Goal: Information Seeking & Learning: Understand process/instructions

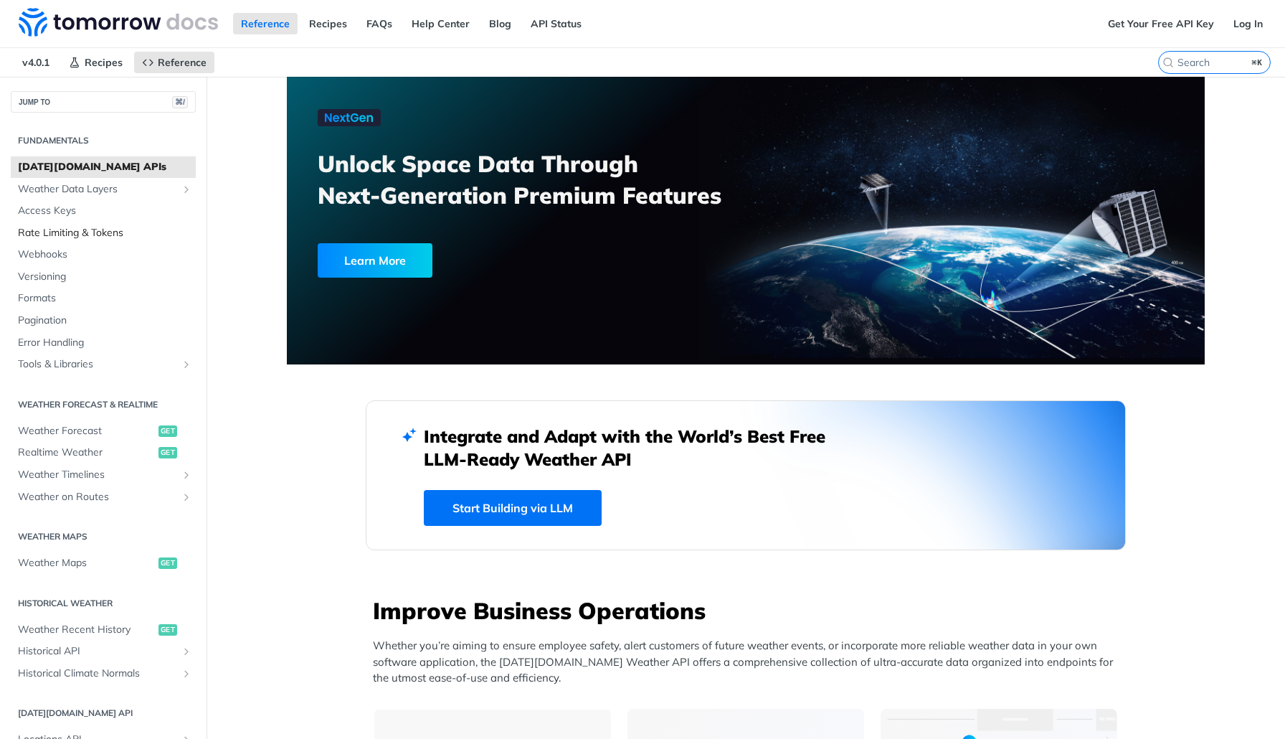
drag, startPoint x: 0, startPoint y: 0, endPoint x: 82, endPoint y: 226, distance: 240.5
click at [82, 226] on span "Rate Limiting & Tokens" at bounding box center [105, 233] width 174 height 14
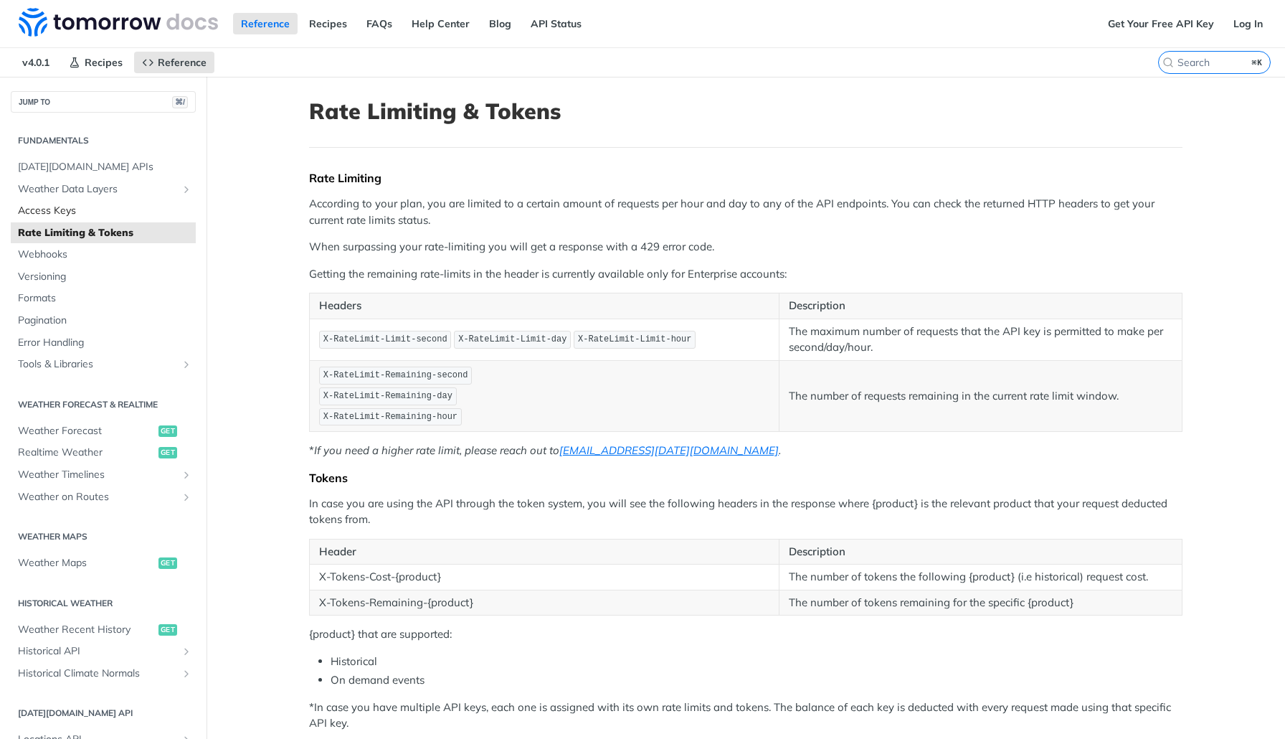
click at [57, 215] on span "Access Keys" at bounding box center [105, 211] width 174 height 14
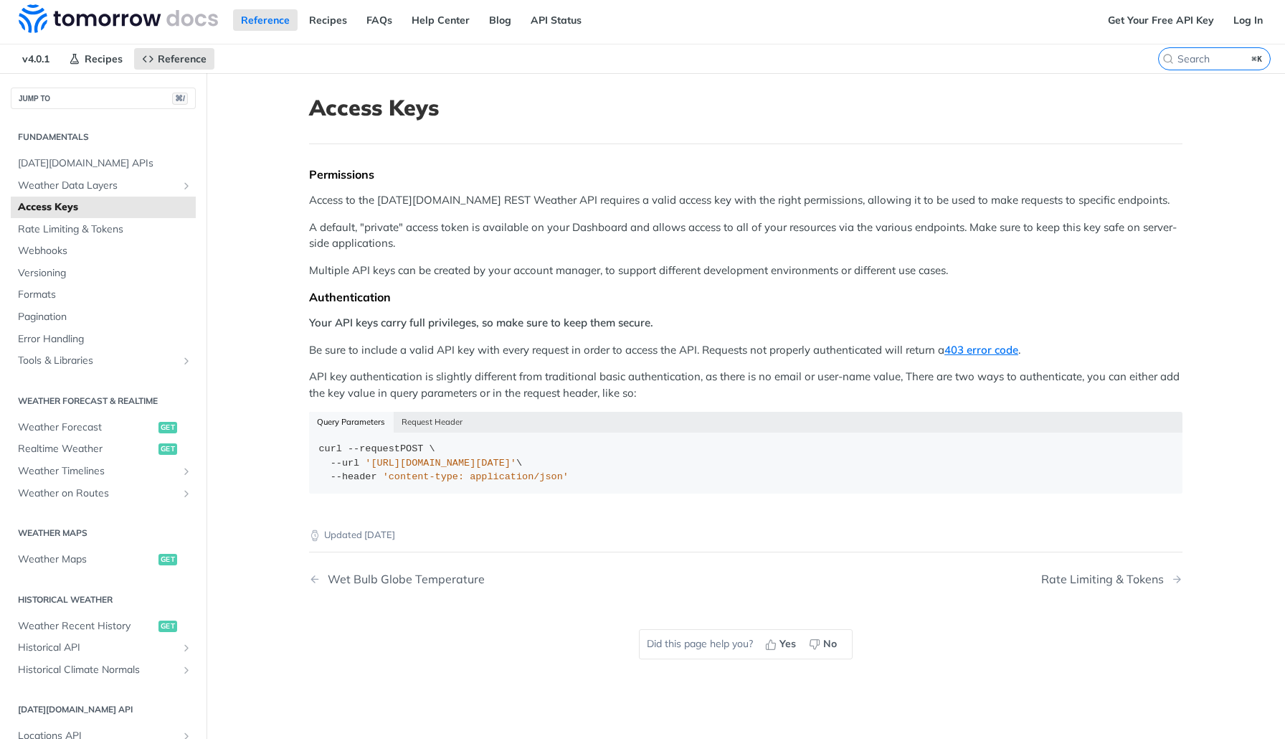
scroll to position [3, 0]
click at [66, 161] on span "[DATE][DOMAIN_NAME] APIs" at bounding box center [105, 164] width 174 height 14
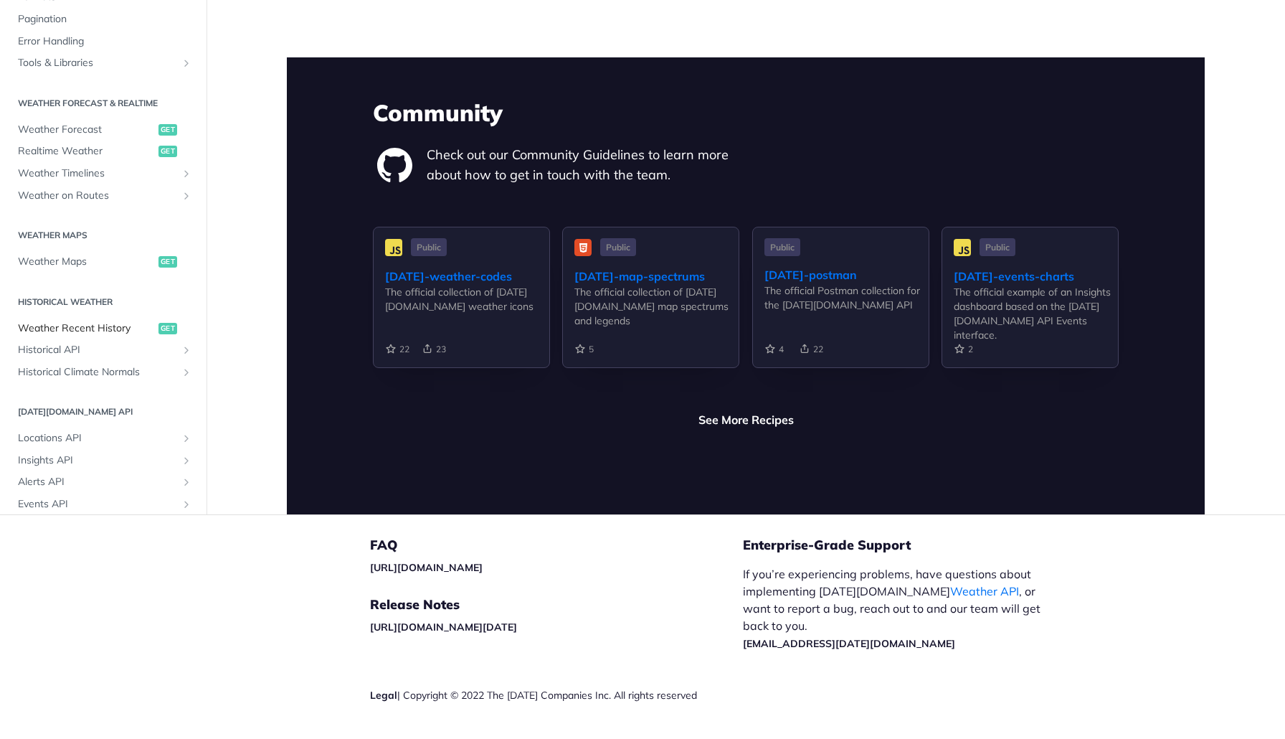
click at [101, 321] on span "Weather Recent History" at bounding box center [86, 328] width 137 height 14
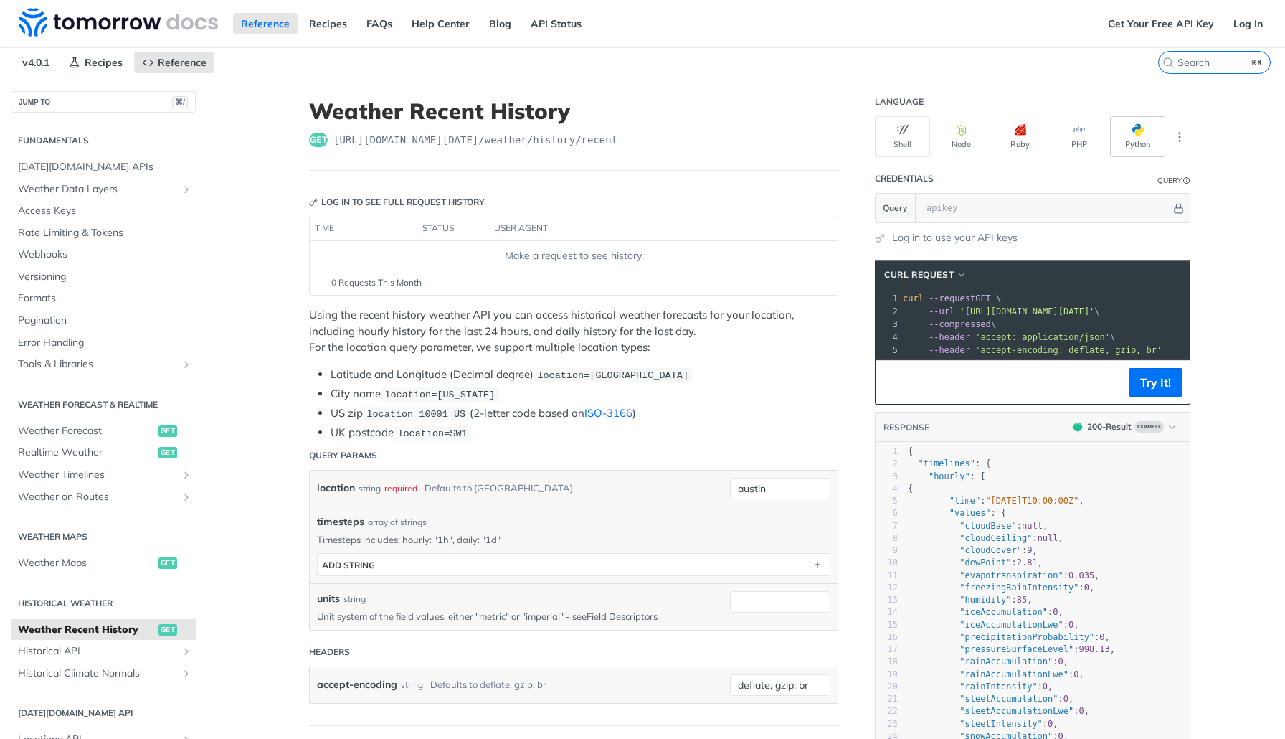
scroll to position [0, 3]
click at [1178, 137] on icon "More ellipsis" at bounding box center [1179, 137] width 13 height 13
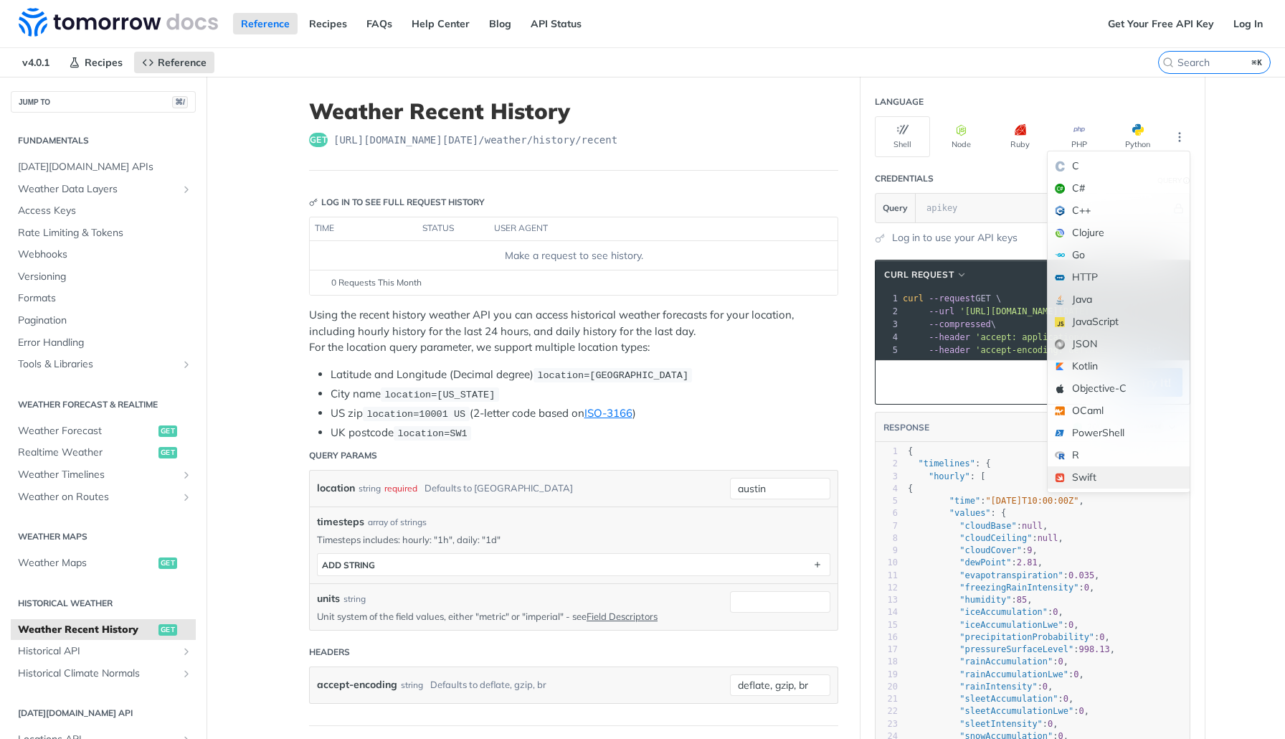
click at [1101, 475] on div "Swift" at bounding box center [1119, 477] width 142 height 22
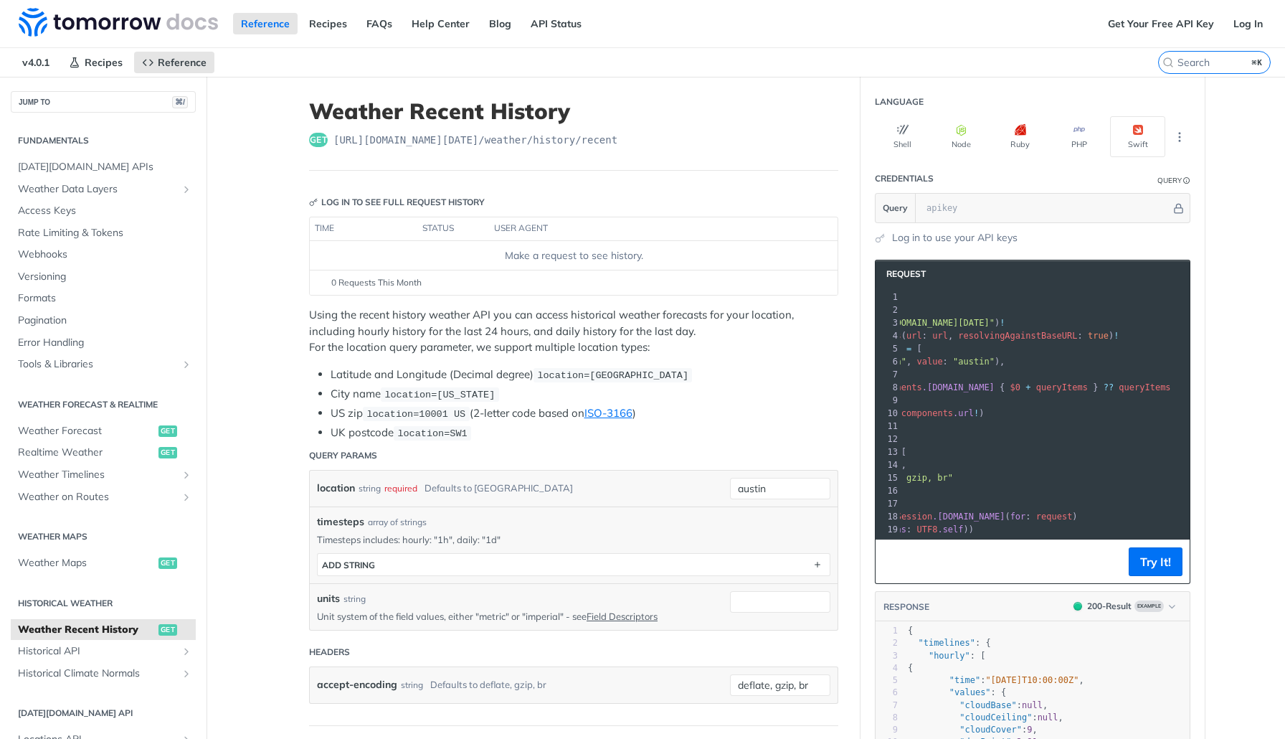
scroll to position [0, 0]
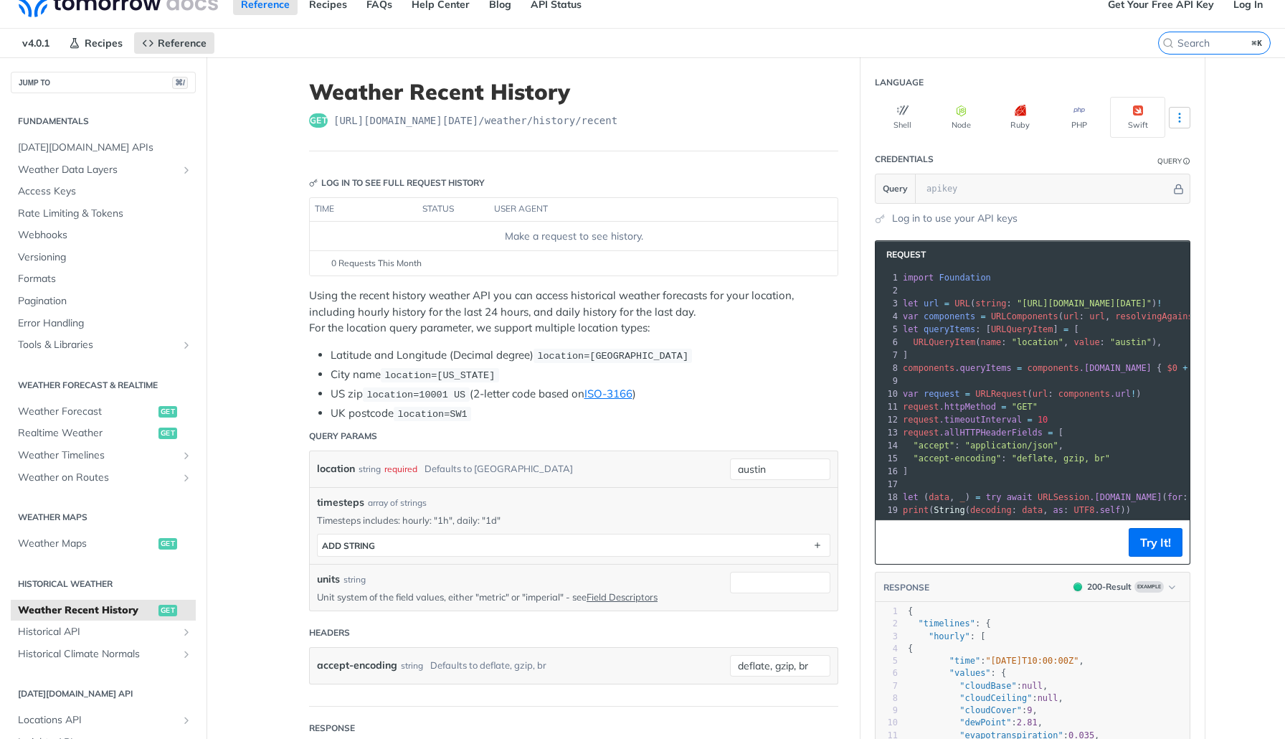
click at [1176, 121] on icon "More ellipsis" at bounding box center [1179, 117] width 13 height 13
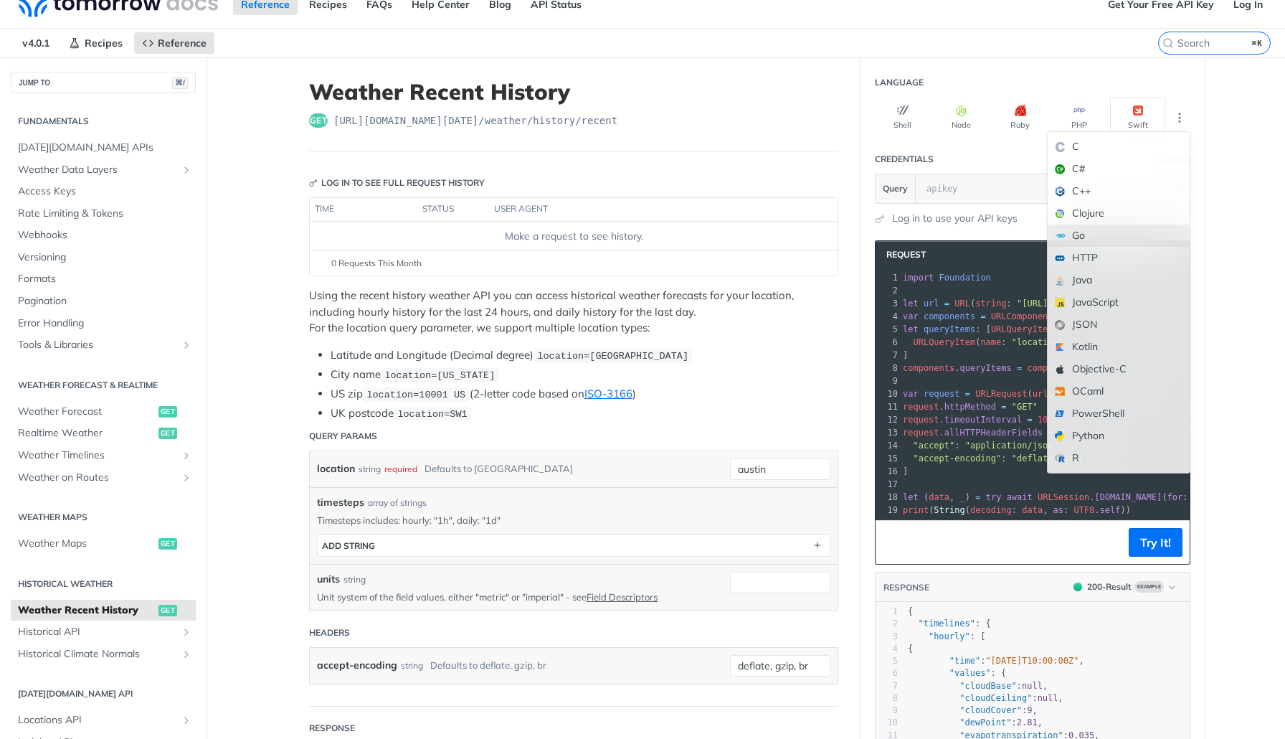
click at [1110, 234] on div "Go" at bounding box center [1119, 235] width 142 height 22
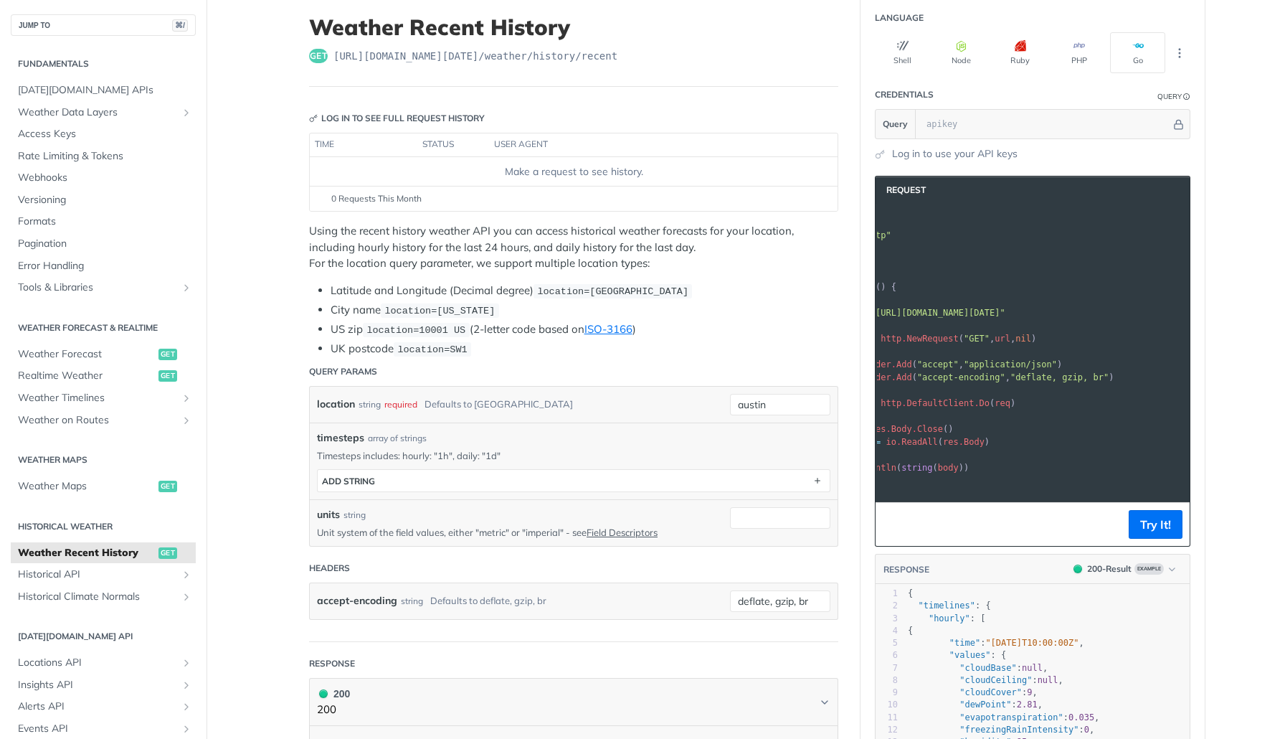
scroll to position [29, 33]
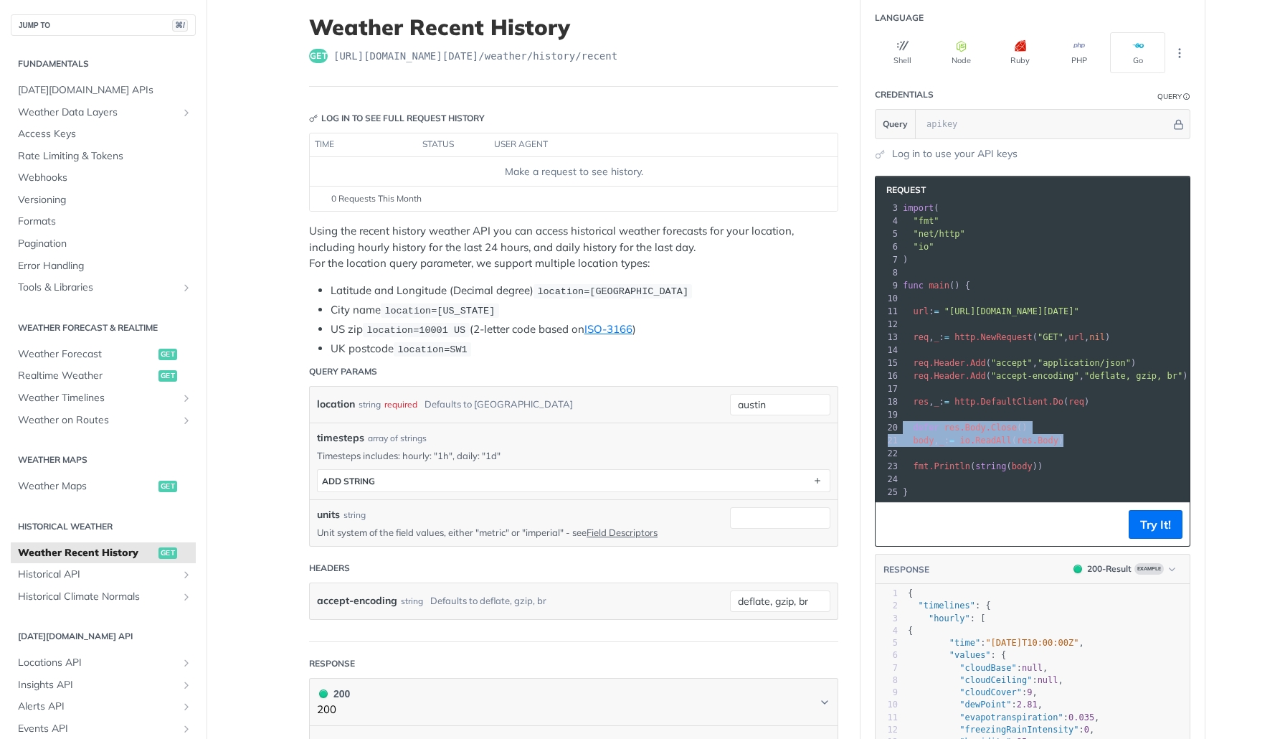
drag, startPoint x: 1090, startPoint y: 444, endPoint x: 906, endPoint y: 421, distance: 185.8
click at [904, 421] on div "1 package main 2 ​ 3 import ( 4 "fmt" 5 "net/http" 6 "io" 7 ) 8 ​ 9 func main (…" at bounding box center [1105, 337] width 410 height 323
click at [955, 442] on span "=" at bounding box center [952, 440] width 5 height 10
drag, startPoint x: 1082, startPoint y: 441, endPoint x: 884, endPoint y: 430, distance: 198.3
click at [900, 430] on div "1 package main 2 ​ 3 import ( 4 "fmt" 5 "net/http" 6 "io" 7 ) 8 ​ 9 func main (…" at bounding box center [1105, 337] width 410 height 323
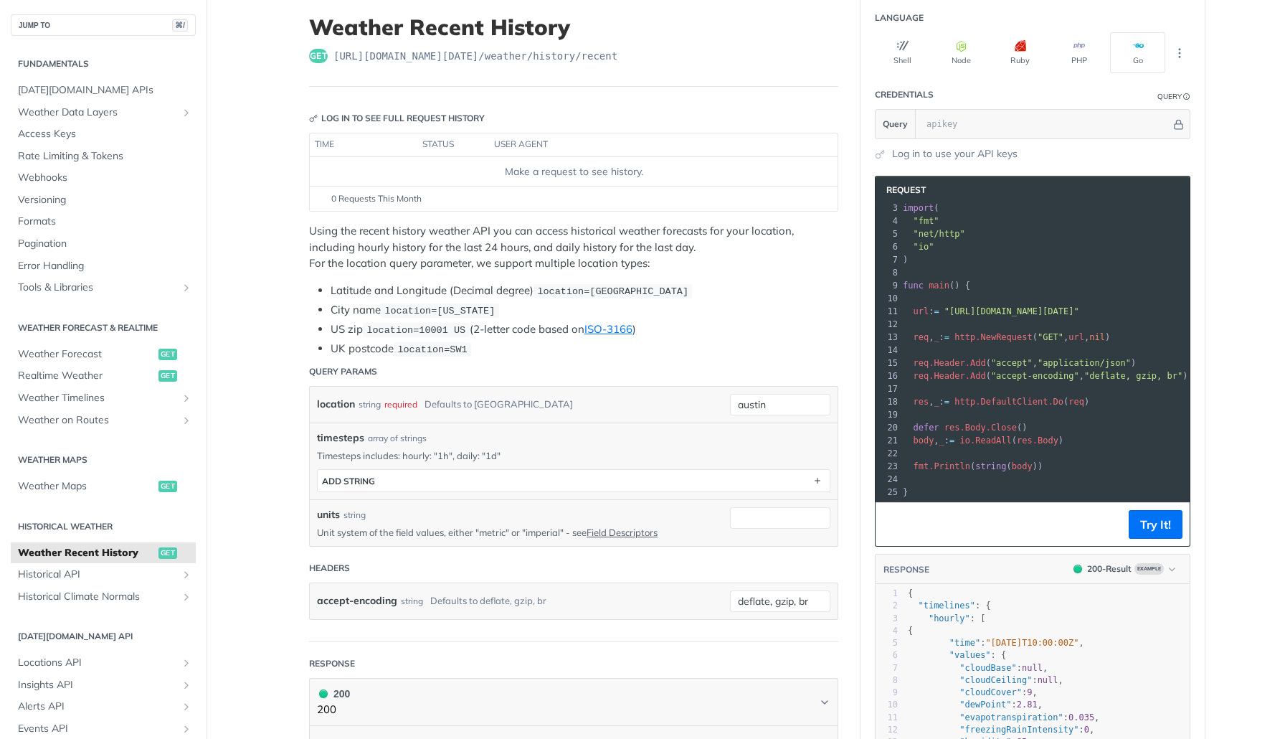
click at [937, 443] on span "body , _ : = io . ReadAll ( res . Body )" at bounding box center [983, 440] width 161 height 10
click at [1012, 443] on span "ReadAll" at bounding box center [993, 440] width 37 height 10
click at [1033, 443] on span "res" at bounding box center [1025, 440] width 16 height 10
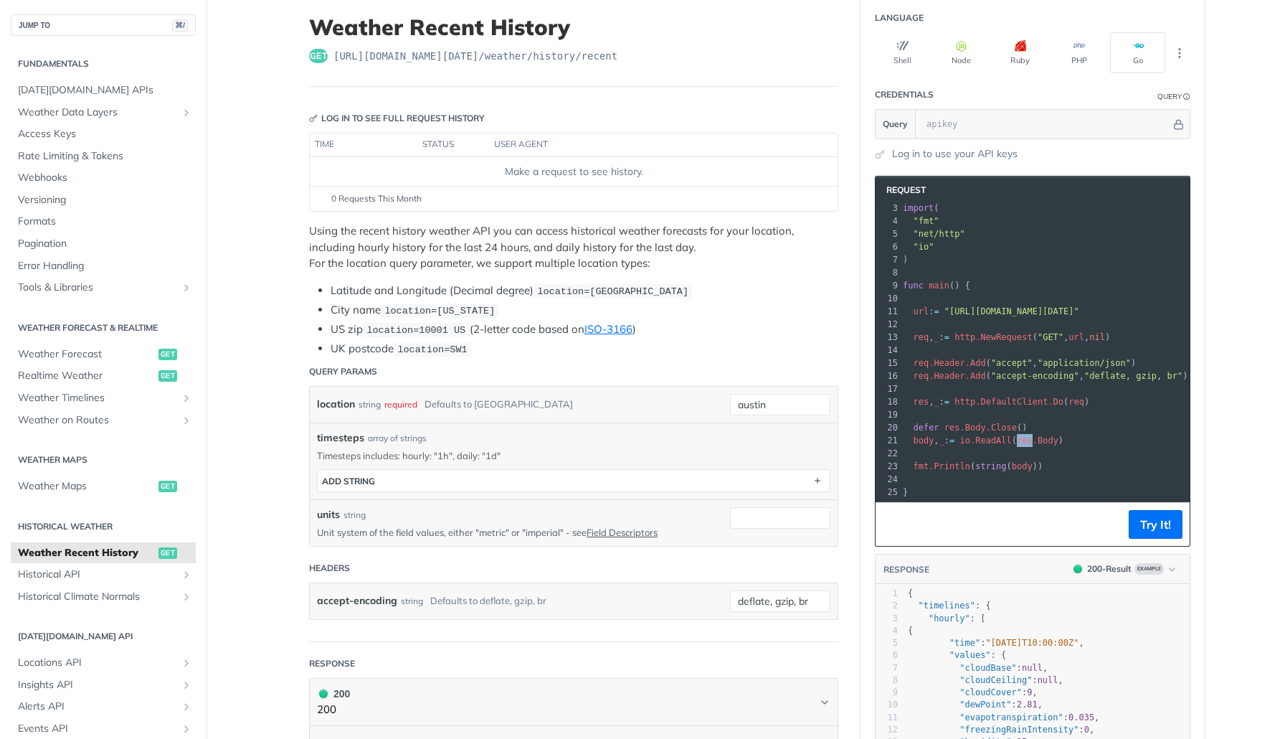
click at [1033, 443] on span "res" at bounding box center [1025, 440] width 16 height 10
click at [1059, 441] on span "Body" at bounding box center [1048, 440] width 21 height 10
drag, startPoint x: 1033, startPoint y: 427, endPoint x: 910, endPoint y: 429, distance: 122.7
click at [910, 429] on pre "defer res . Body . Close ()" at bounding box center [1105, 427] width 410 height 13
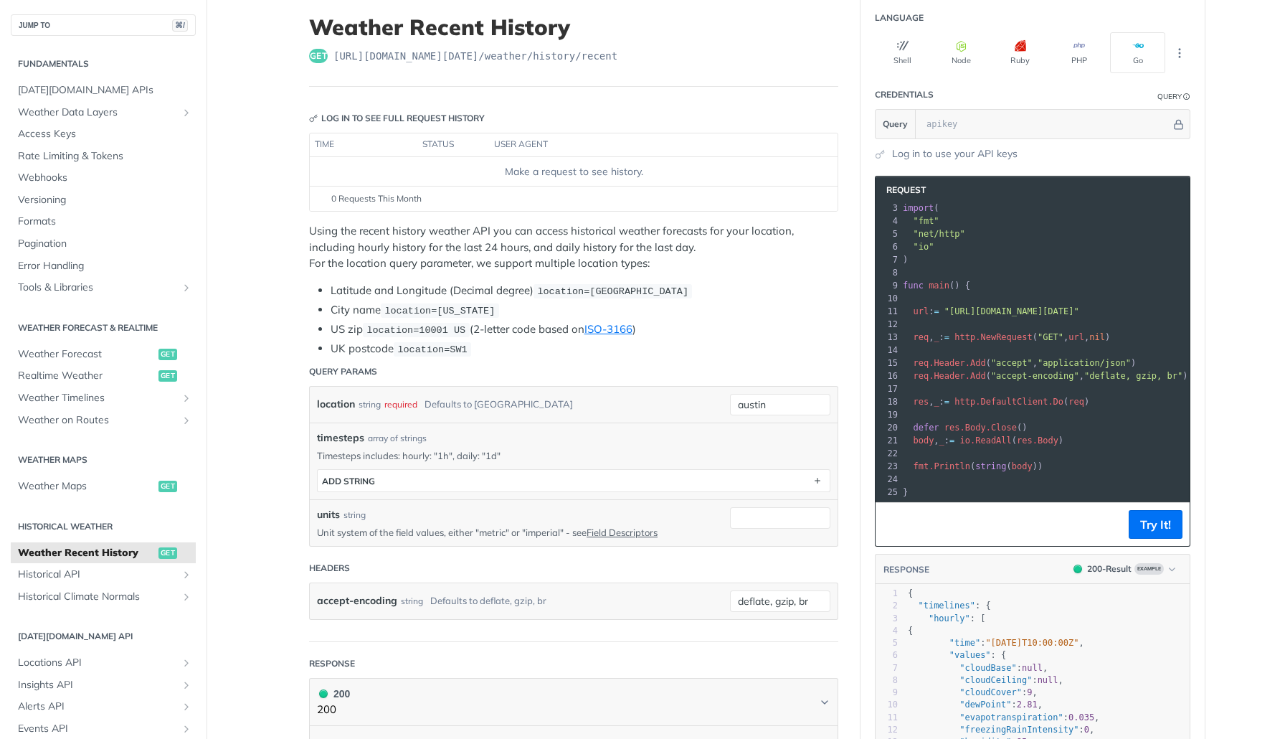
click at [929, 425] on span "defer" at bounding box center [926, 427] width 26 height 10
drag, startPoint x: 945, startPoint y: 431, endPoint x: 1024, endPoint y: 429, distance: 78.9
click at [1026, 427] on span "defer res . Body . Close ()" at bounding box center [965, 427] width 125 height 10
click at [957, 425] on span "res" at bounding box center [953, 427] width 16 height 10
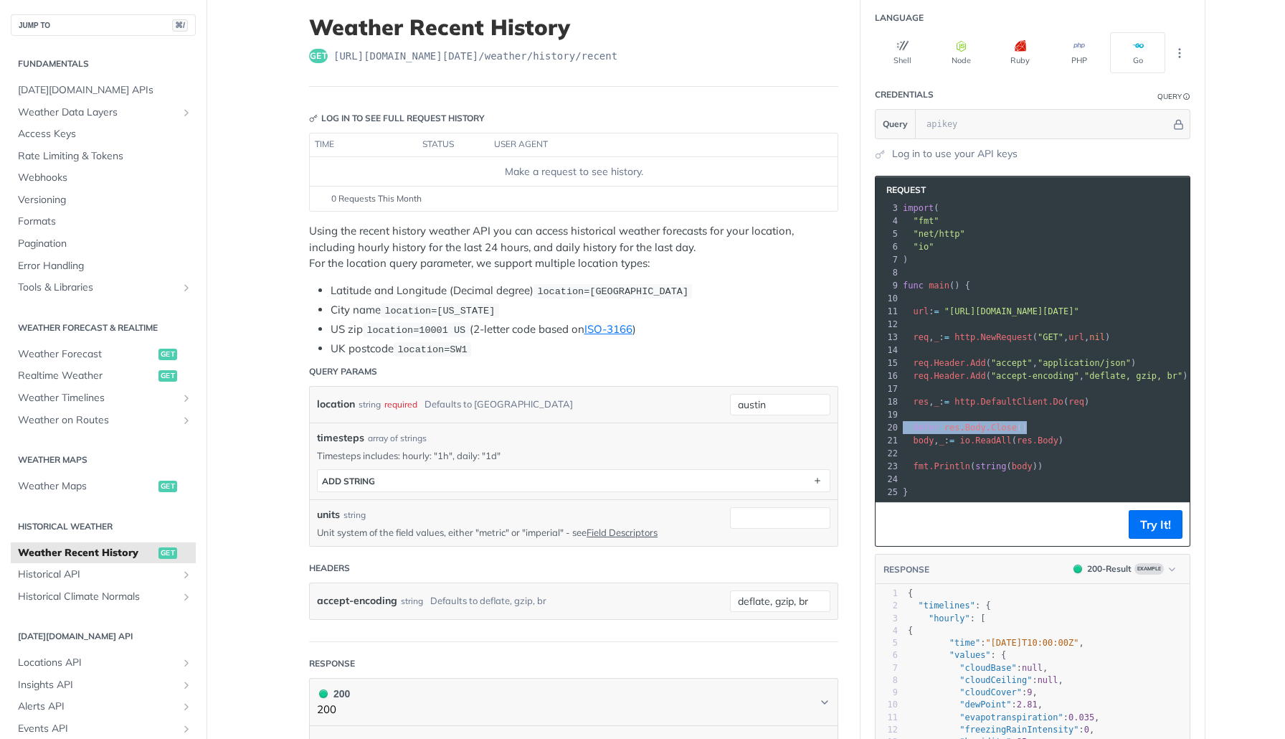
drag, startPoint x: 1049, startPoint y: 425, endPoint x: 908, endPoint y: 422, distance: 141.3
click at [905, 422] on pre "defer res . Body . Close ()" at bounding box center [1105, 427] width 410 height 13
click at [936, 427] on span "defer" at bounding box center [926, 427] width 26 height 10
drag, startPoint x: 917, startPoint y: 440, endPoint x: 1082, endPoint y: 442, distance: 165.7
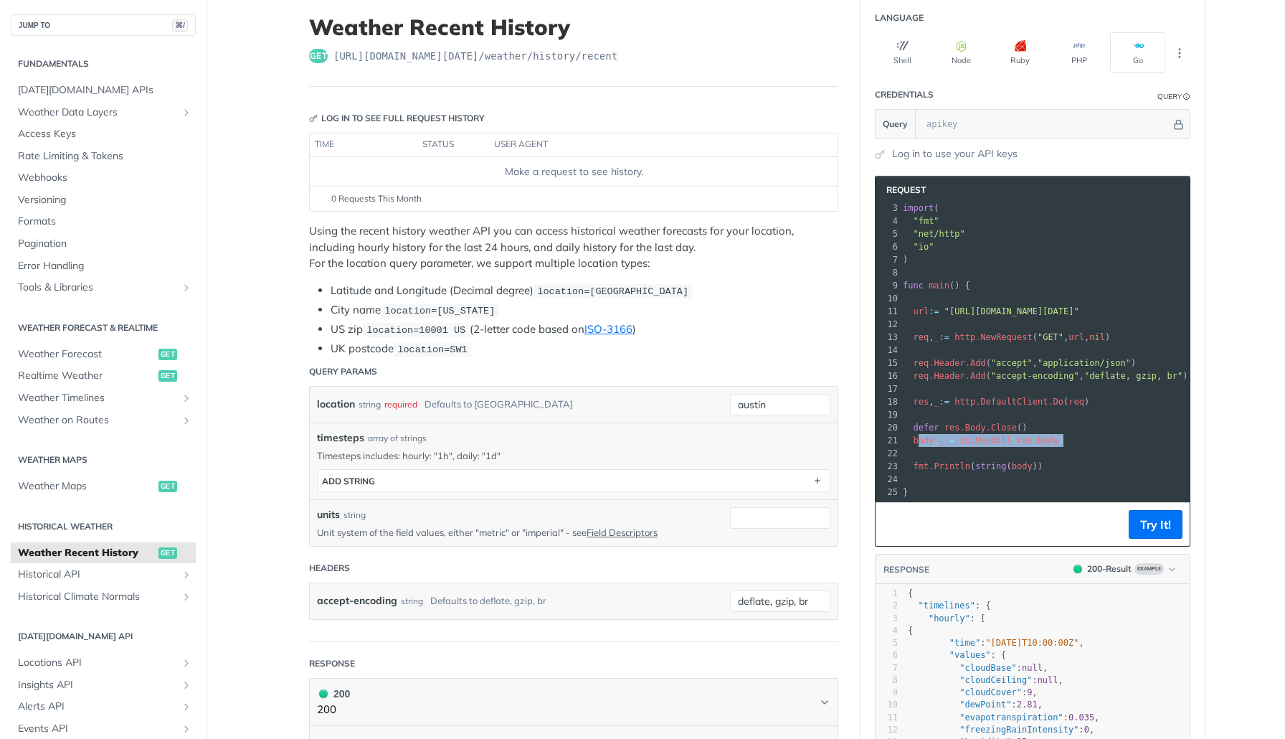
click at [1082, 442] on pre "body , _ : = io . ReadAll ( res . Body )" at bounding box center [1105, 440] width 410 height 13
click at [931, 487] on pre "}" at bounding box center [1105, 492] width 410 height 13
click at [919, 423] on span "defer" at bounding box center [926, 427] width 26 height 10
drag, startPoint x: 914, startPoint y: 424, endPoint x: 1037, endPoint y: 421, distance: 123.4
click at [1037, 421] on pre "defer res . Body . Close ()" at bounding box center [1105, 427] width 410 height 13
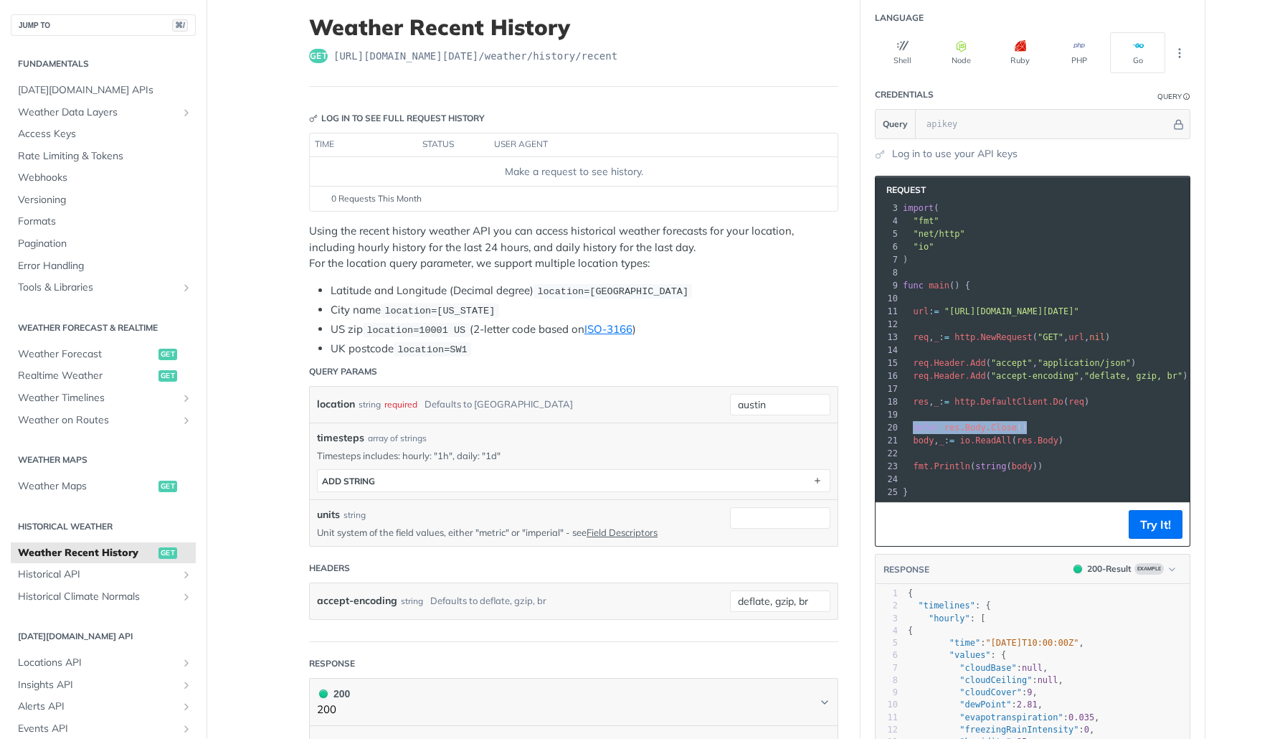
click at [929, 426] on span "defer" at bounding box center [926, 427] width 26 height 10
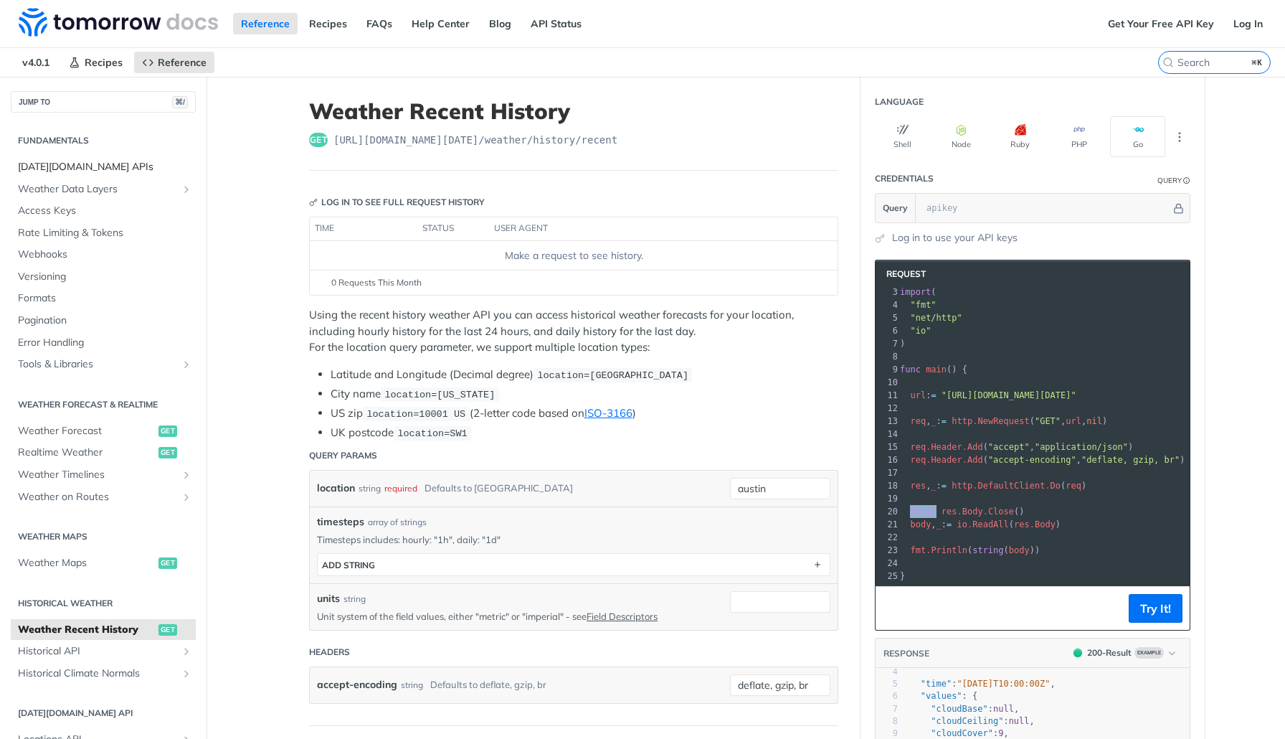
click at [84, 171] on span "[DATE][DOMAIN_NAME] APIs" at bounding box center [105, 167] width 174 height 14
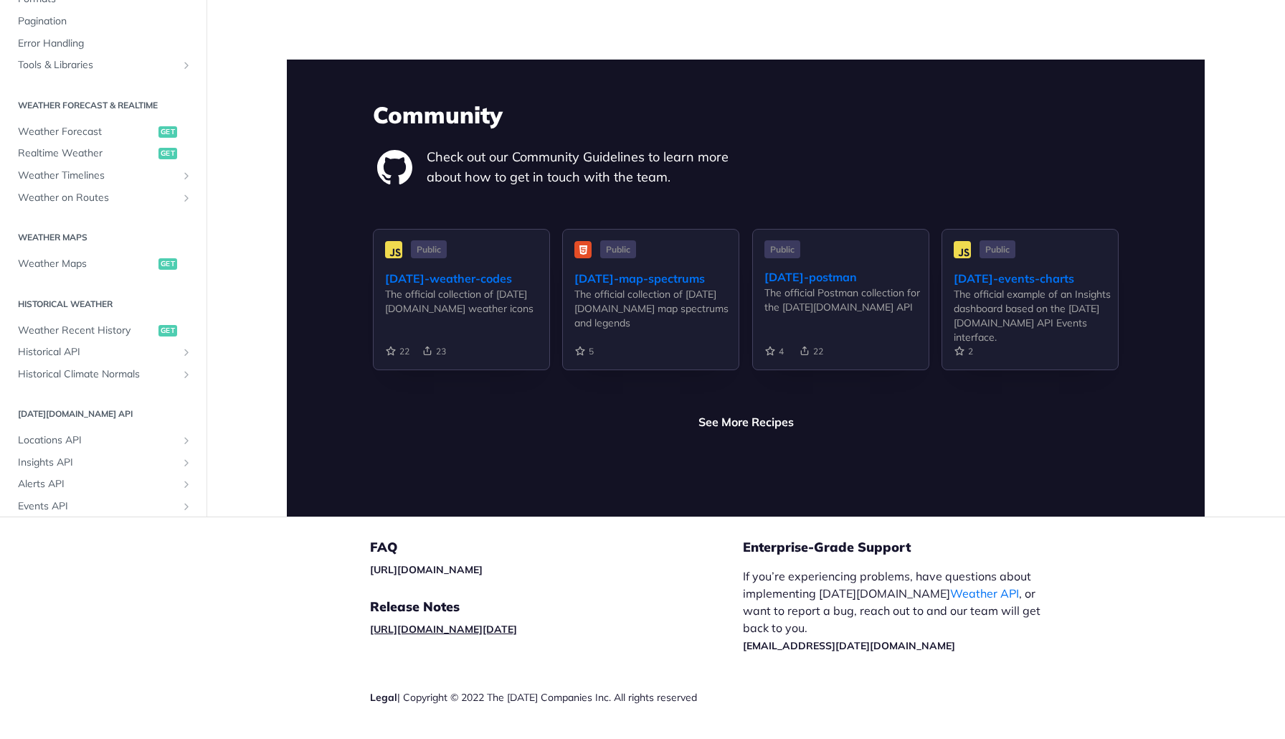
click at [517, 623] on link "[URL][DOMAIN_NAME][DATE]" at bounding box center [443, 629] width 147 height 13
